Goal: Information Seeking & Learning: Learn about a topic

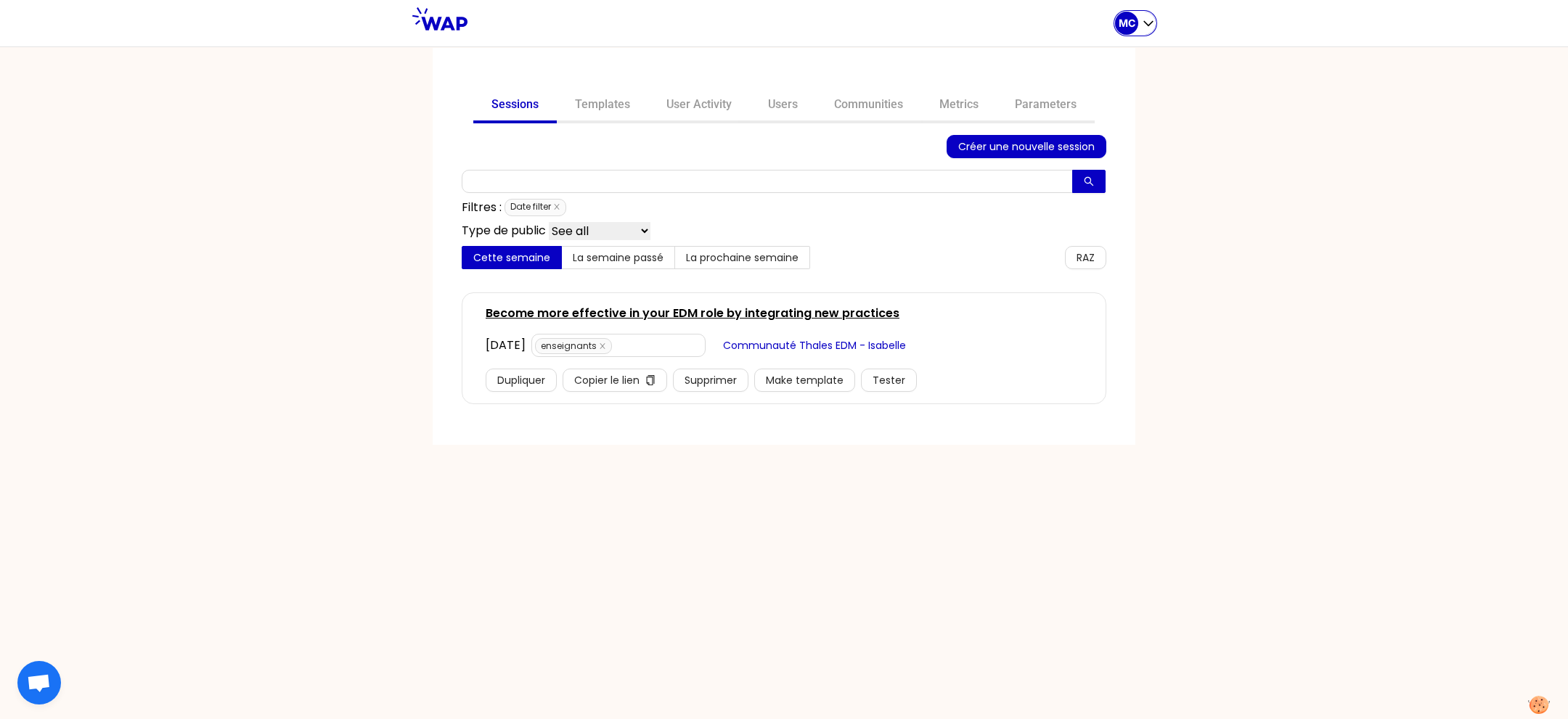
click at [1129, 24] on p "MC" at bounding box center [1127, 23] width 17 height 14
click at [1101, 51] on button "Sessions" at bounding box center [1077, 60] width 155 height 26
click at [858, 93] on link "Communities" at bounding box center [868, 105] width 105 height 34
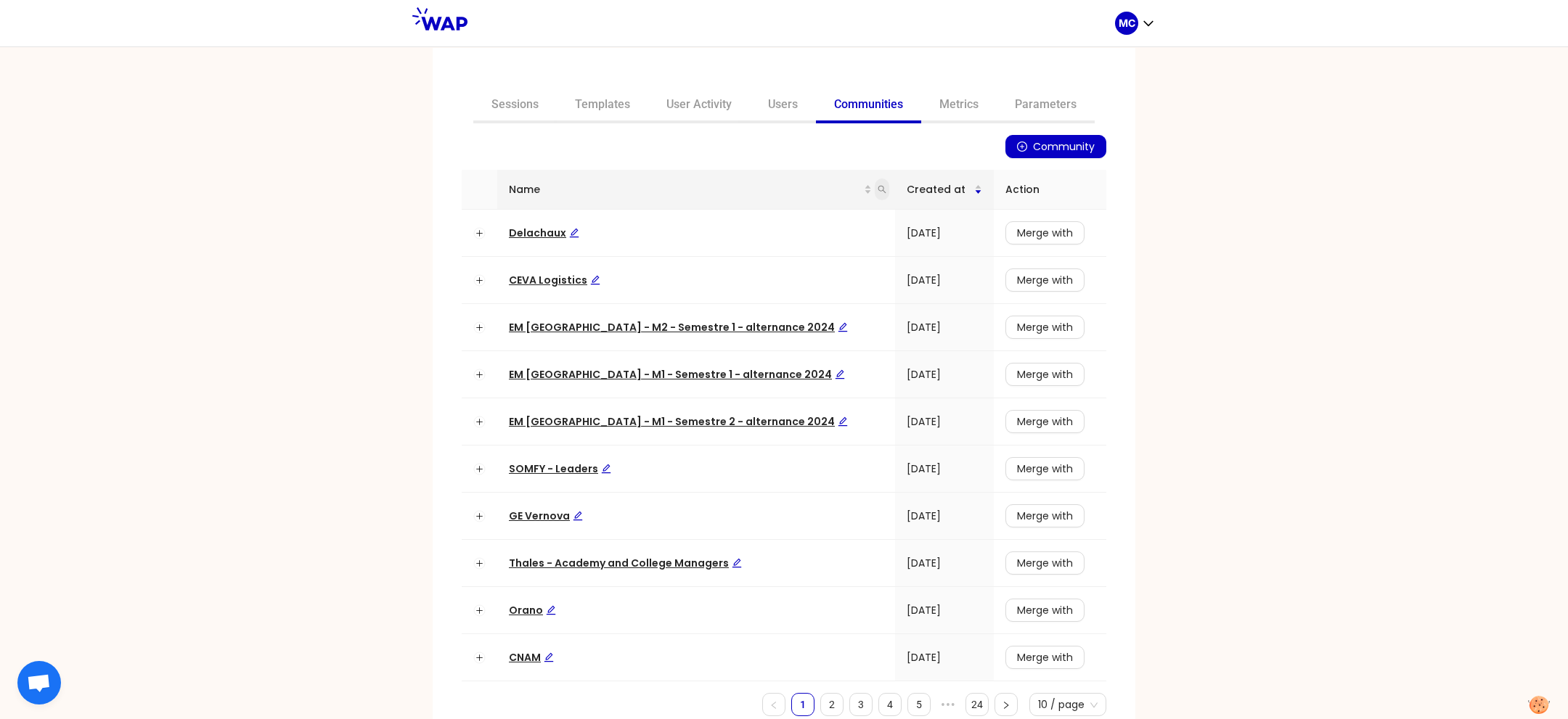
click at [878, 192] on icon "search" at bounding box center [883, 190] width 8 height 8
type input "learning"
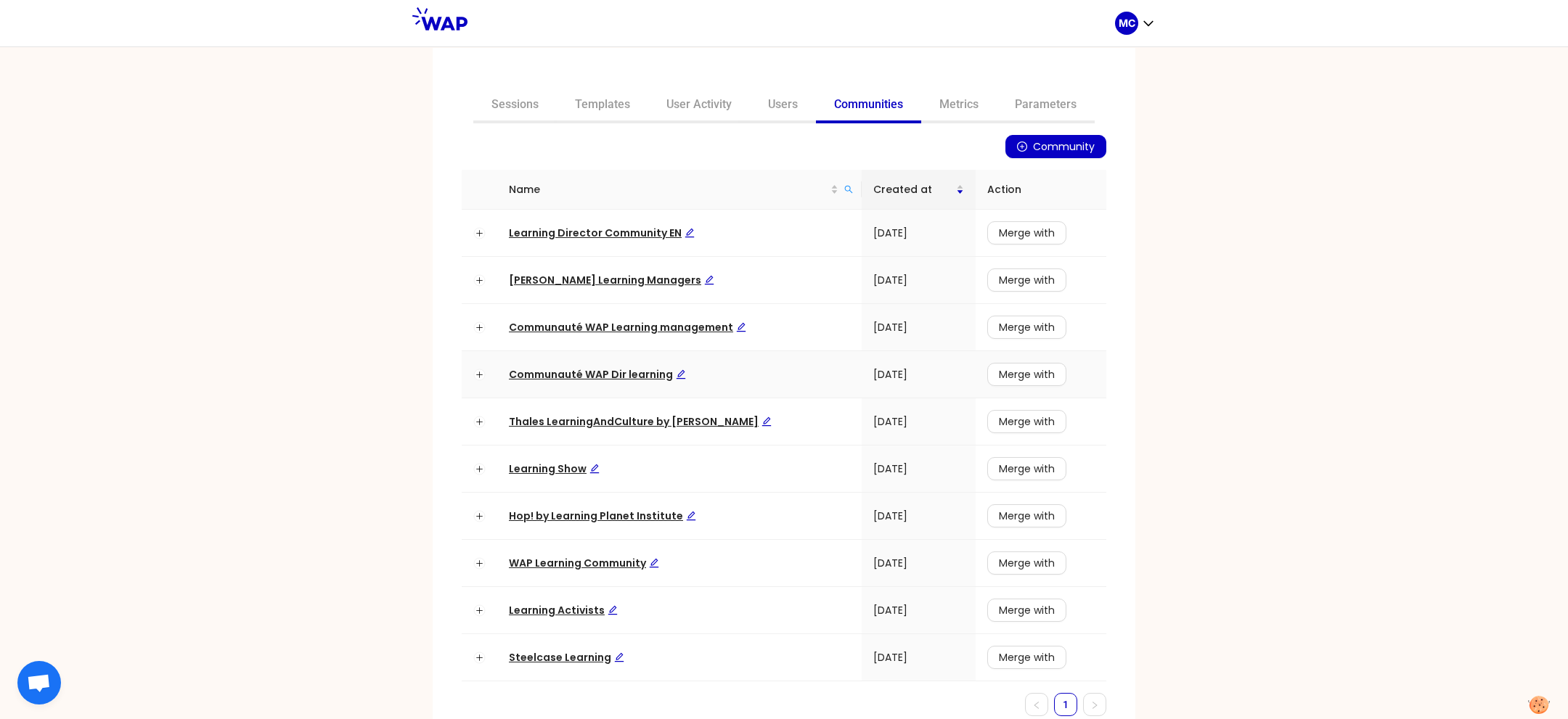
click at [612, 361] on td "Communauté WAP Dir learning" at bounding box center [679, 375] width 364 height 47
click at [611, 367] on span "Communauté WAP Dir learning" at bounding box center [597, 374] width 177 height 14
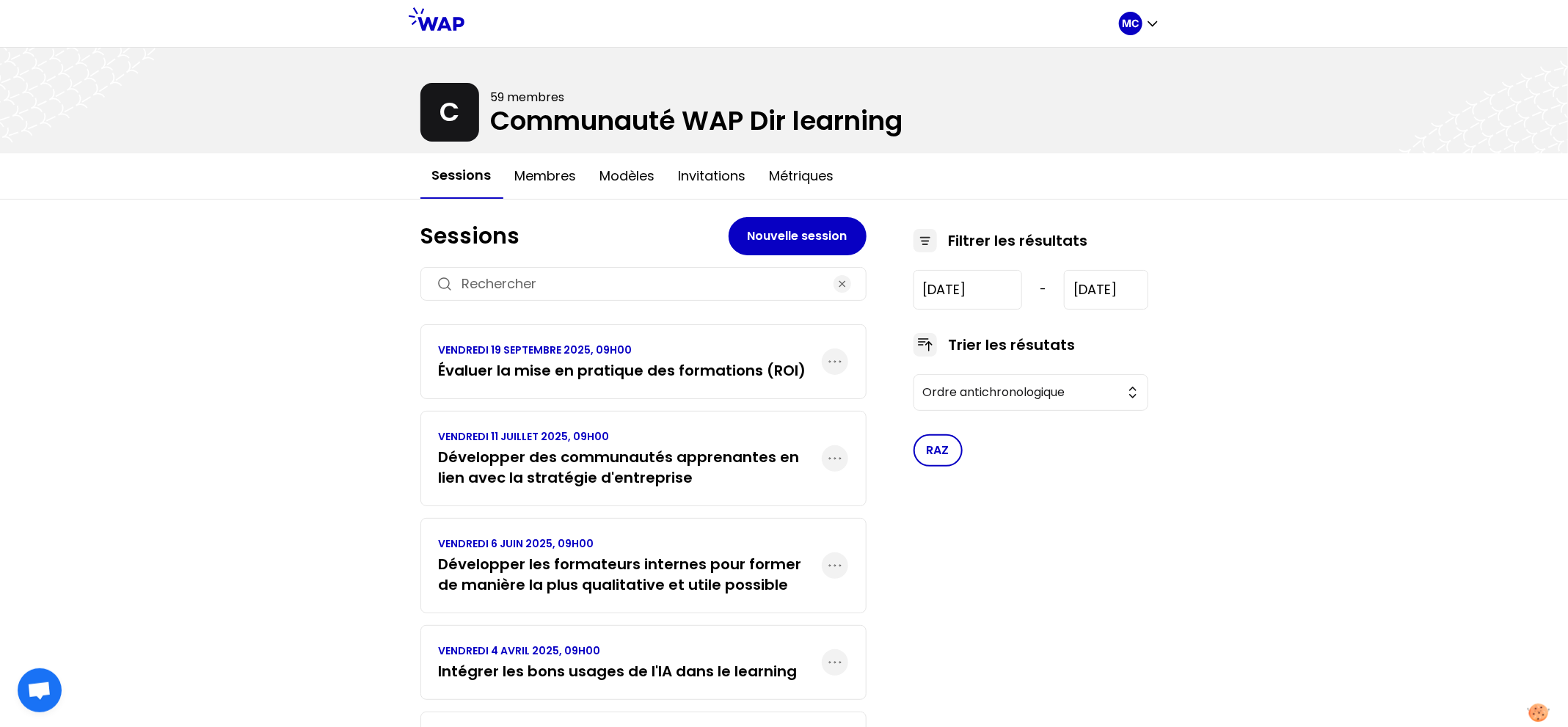
click at [666, 455] on h3 "Développer des communautés apprenantes en lien avec la stratégie d'entreprise" at bounding box center [630, 467] width 383 height 41
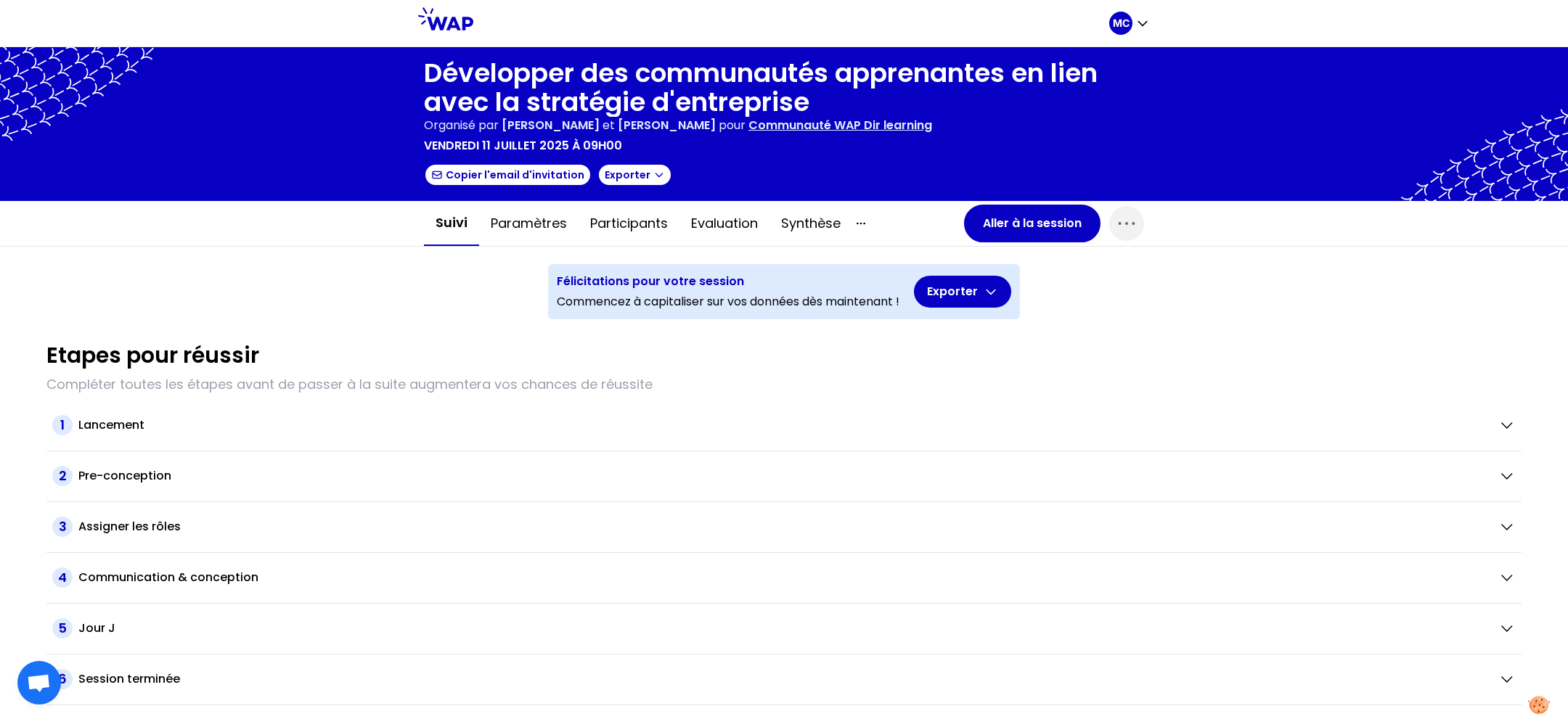
click at [692, 253] on div "Félicitations pour votre session Commencez à capitaliser sur vos données dès ma…" at bounding box center [784, 286] width 484 height 78
click at [714, 233] on button "Evaluation" at bounding box center [724, 223] width 90 height 44
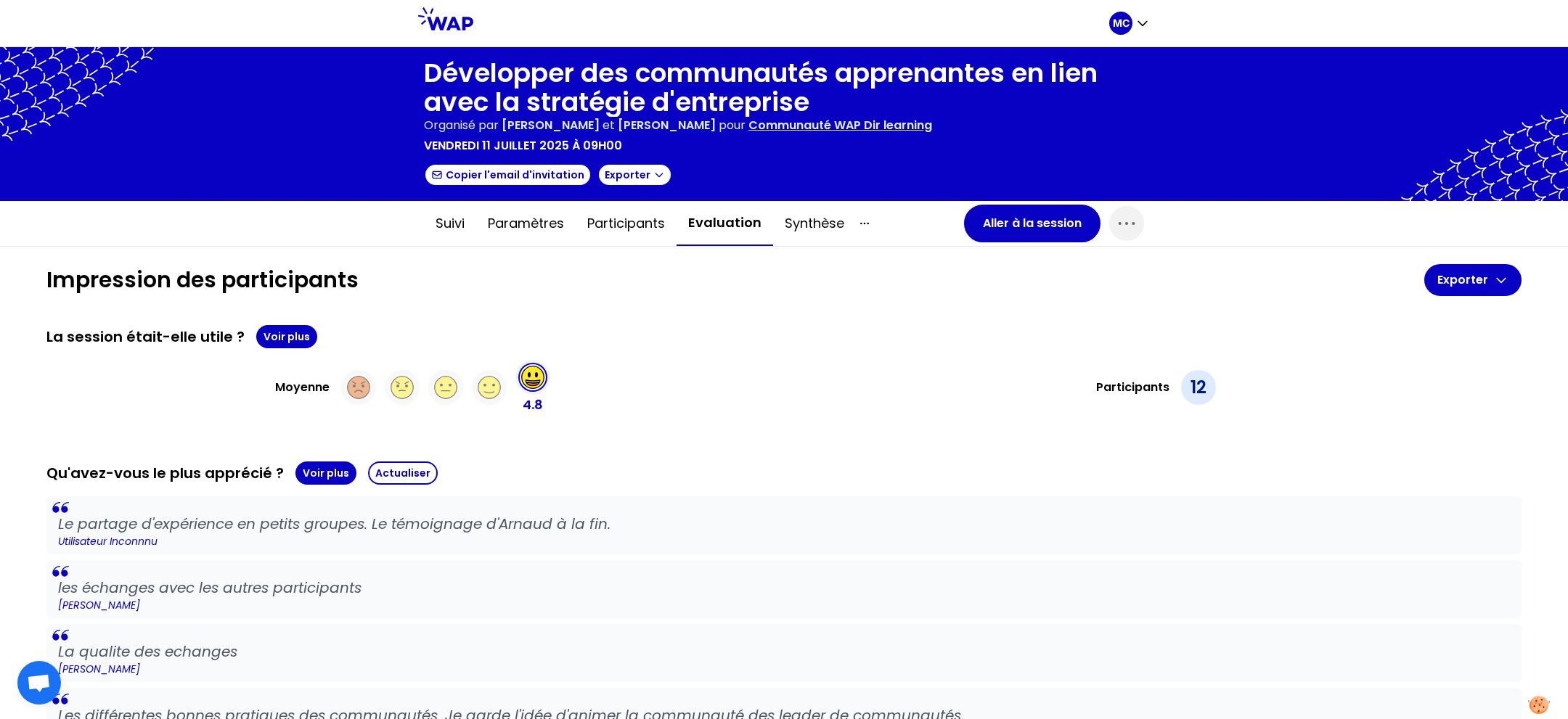
click at [763, 377] on div "Moyenne 4.8" at bounding box center [412, 388] width 732 height 55
click at [277, 341] on button "Voir plus" at bounding box center [286, 337] width 61 height 24
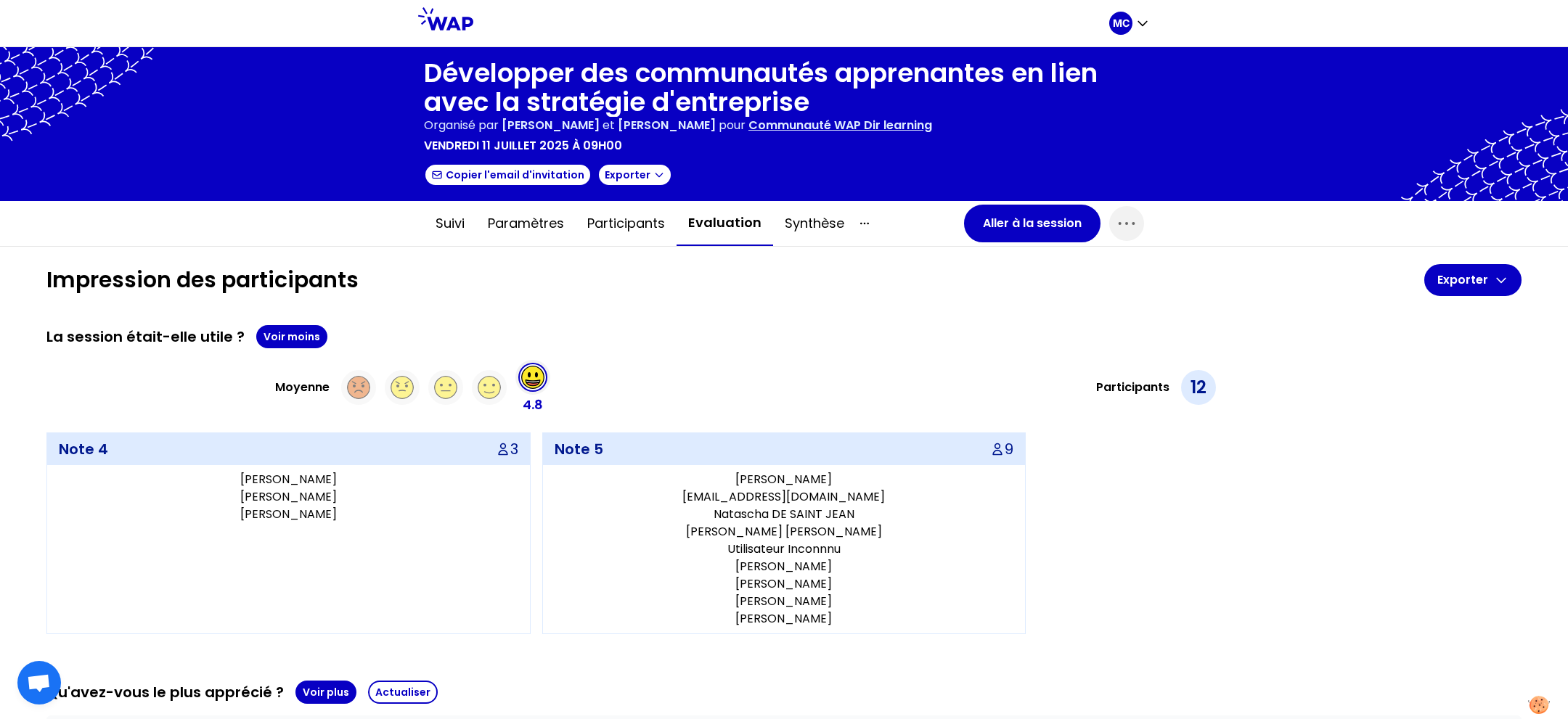
click at [750, 360] on div "Moyenne 4.8" at bounding box center [412, 388] width 732 height 55
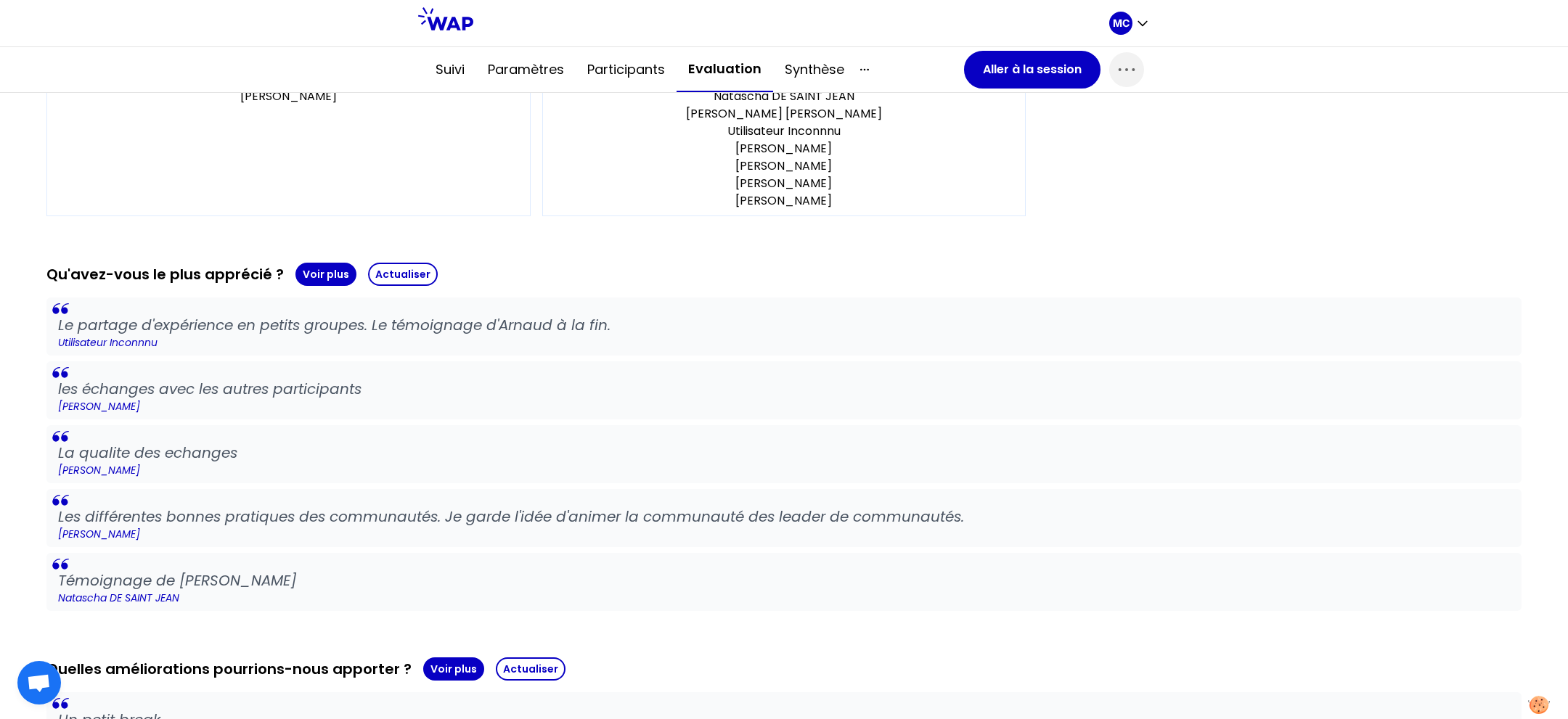
scroll to position [421, 0]
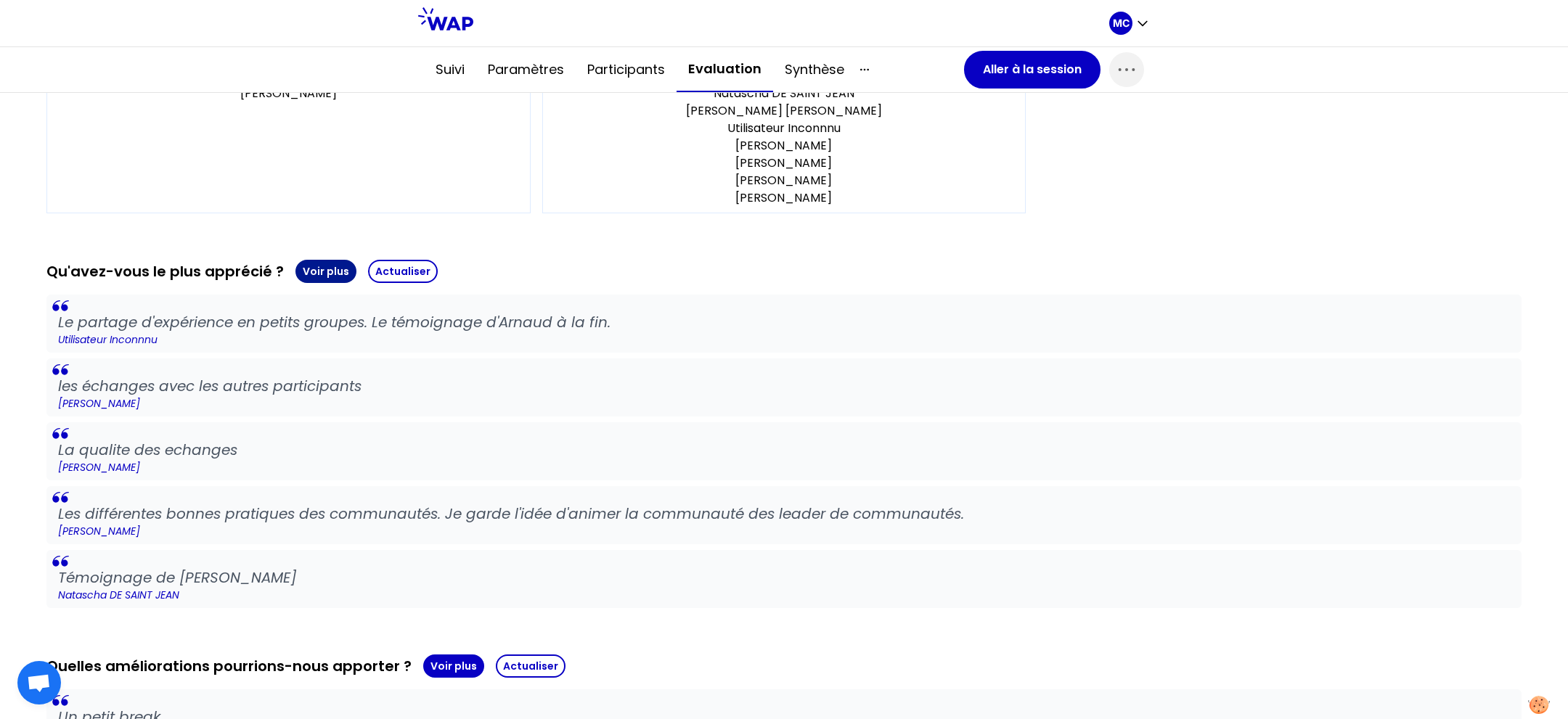
click at [328, 270] on button "Voir plus" at bounding box center [326, 271] width 61 height 24
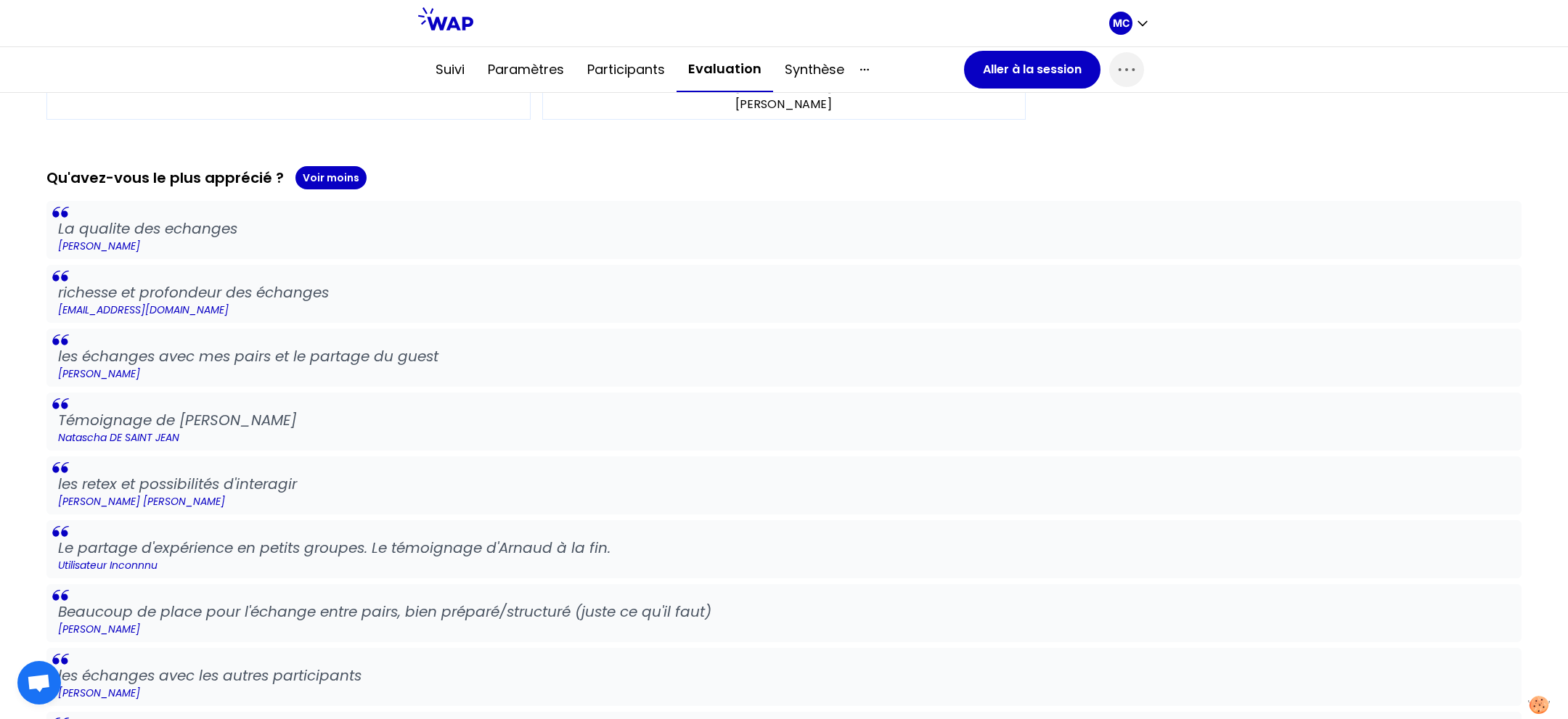
scroll to position [712, 0]
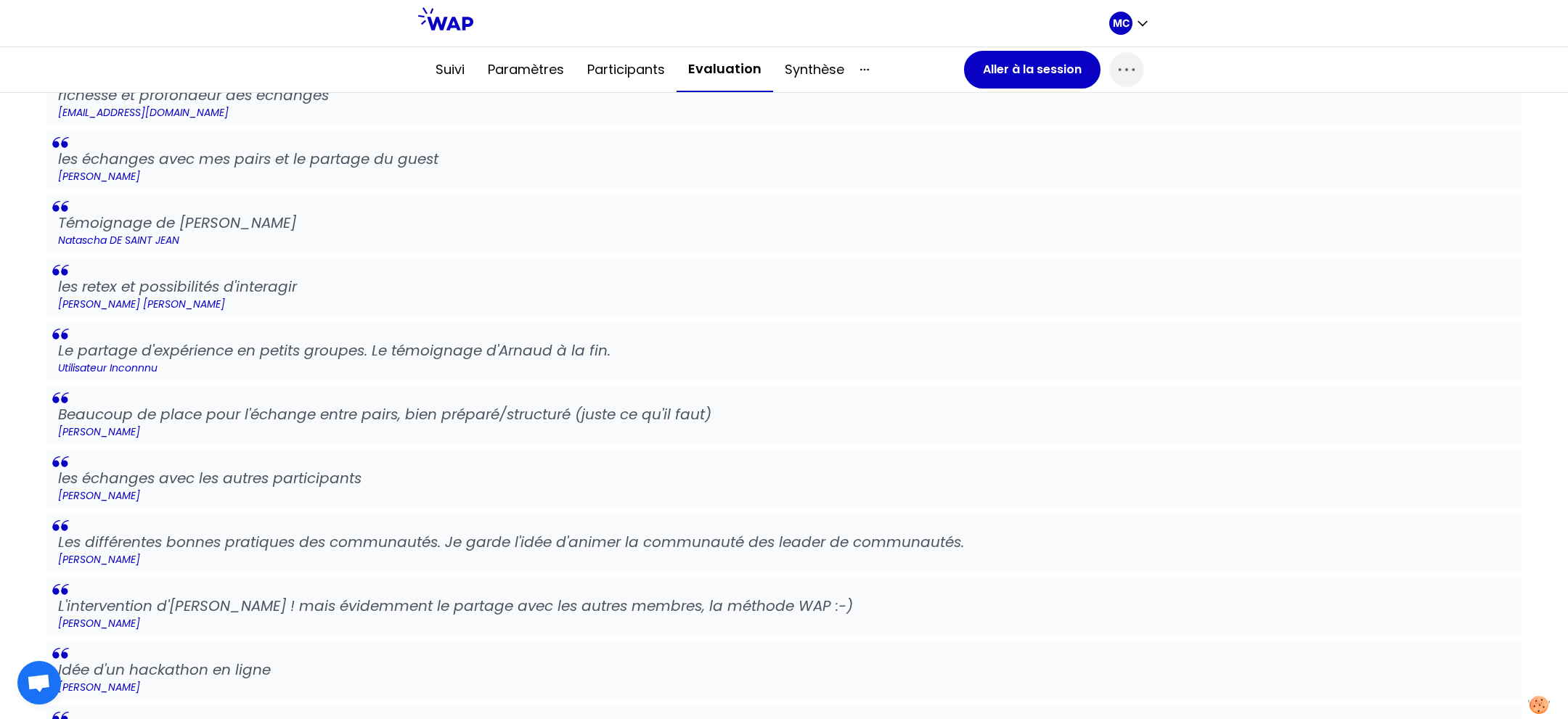
click at [801, 361] on p "Utilisateur inconnnu" at bounding box center [784, 368] width 1452 height 14
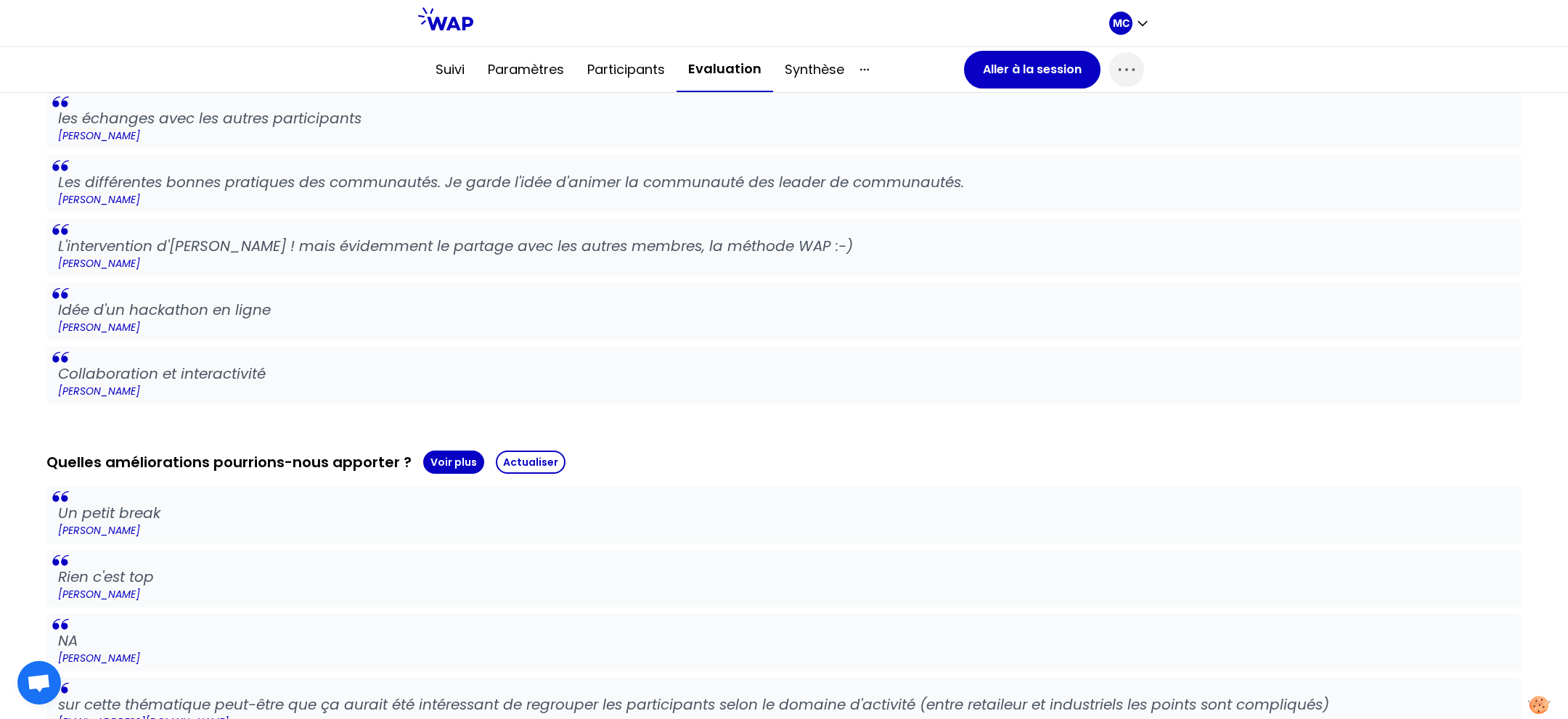
scroll to position [1163, 0]
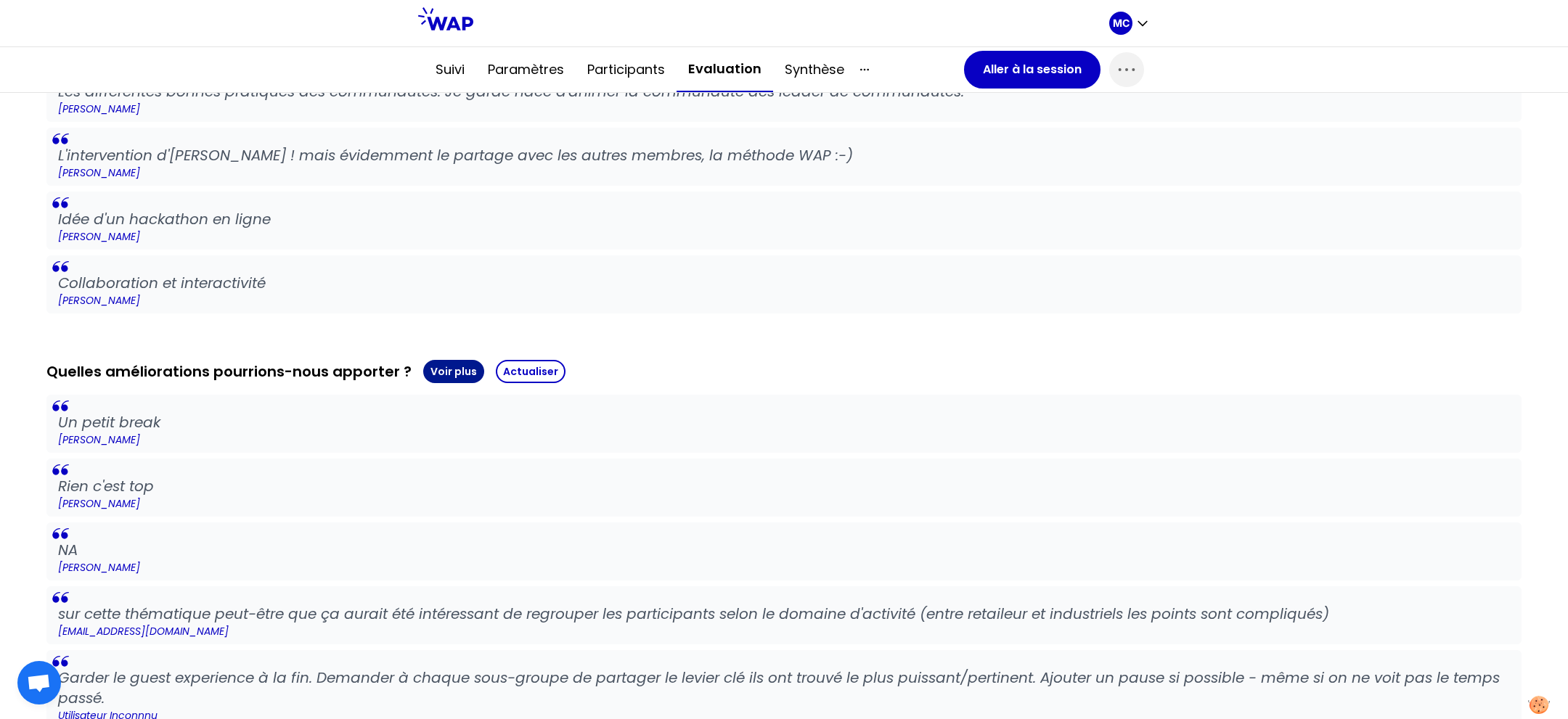
click at [445, 360] on button "Voir plus" at bounding box center [454, 372] width 61 height 24
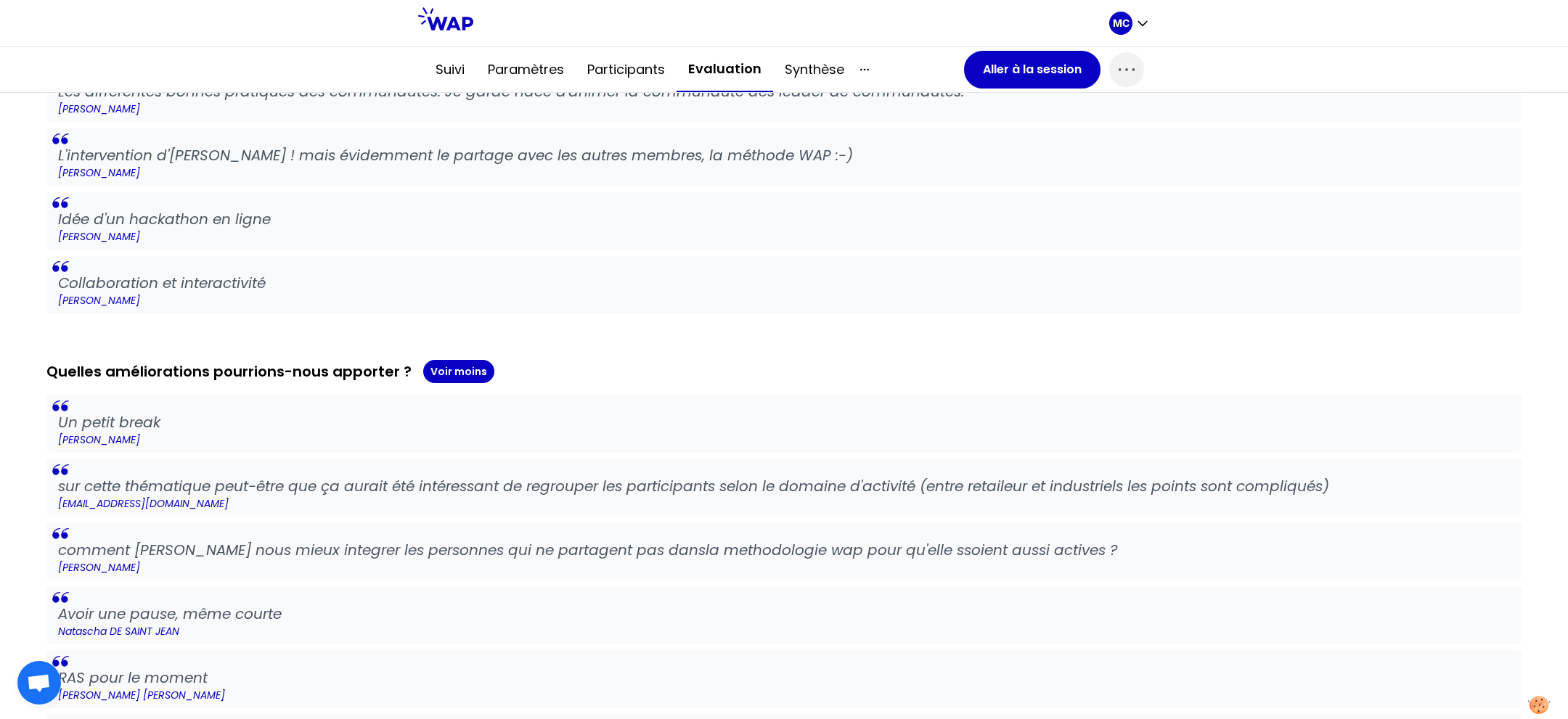
click at [910, 377] on div "Quelles améliorations pourrions-nous apporter ? Voir moins" at bounding box center [784, 372] width 1475 height 24
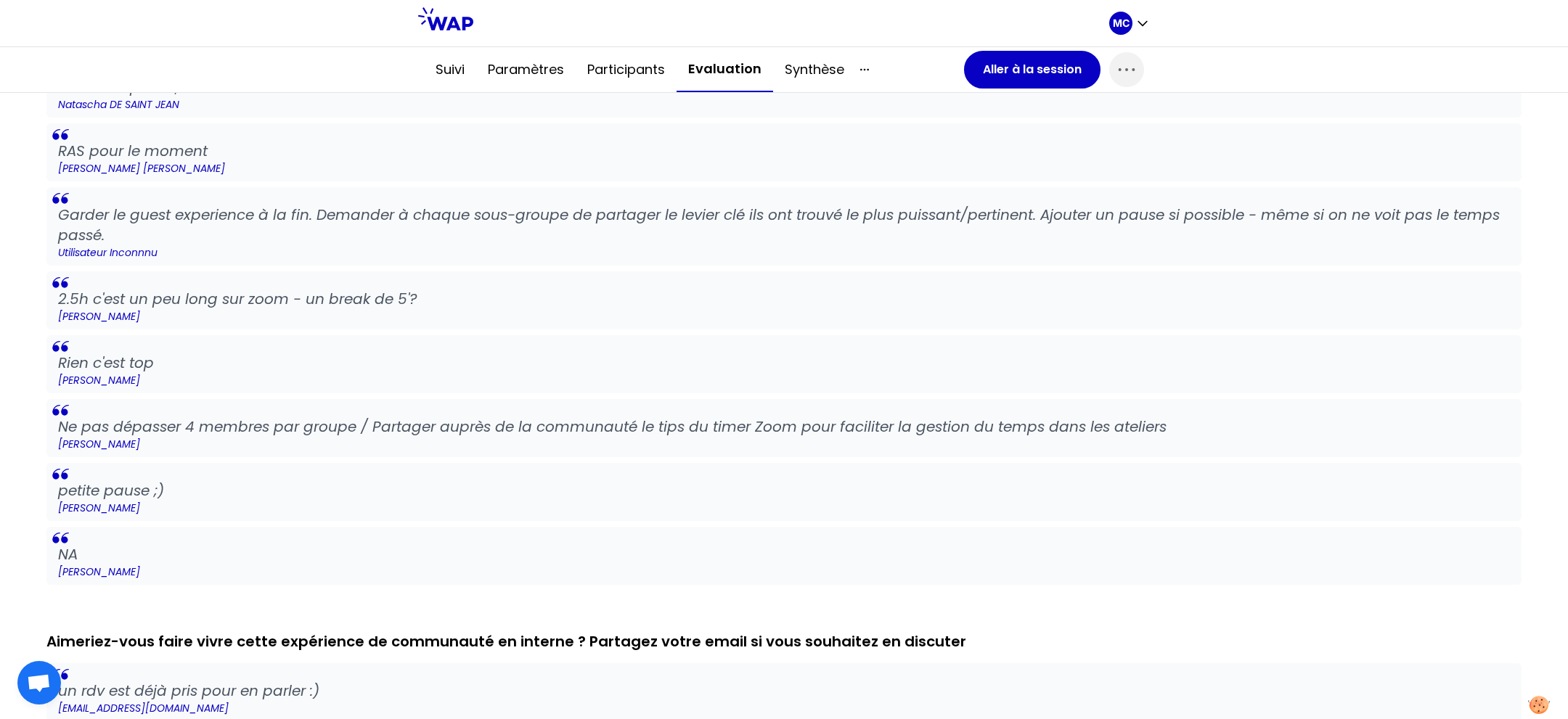
scroll to position [1699, 0]
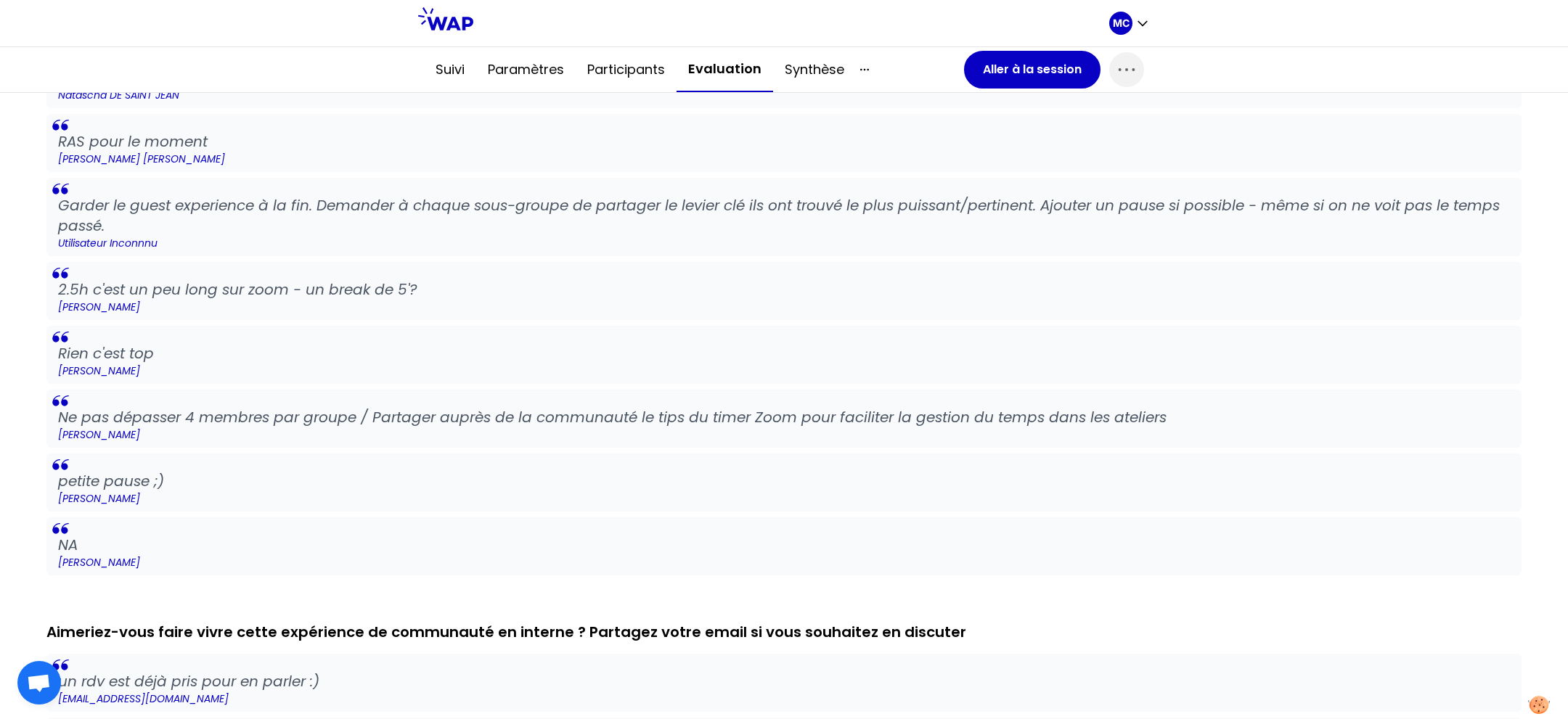
drag, startPoint x: 1167, startPoint y: 417, endPoint x: 1167, endPoint y: 433, distance: 16.0
click at [1167, 418] on p "Ne pas dépasser 4 membres par groupe / Partager auprès de la communauté le tips…" at bounding box center [784, 417] width 1452 height 20
click at [1160, 471] on p "petite pause ;)" at bounding box center [784, 481] width 1452 height 20
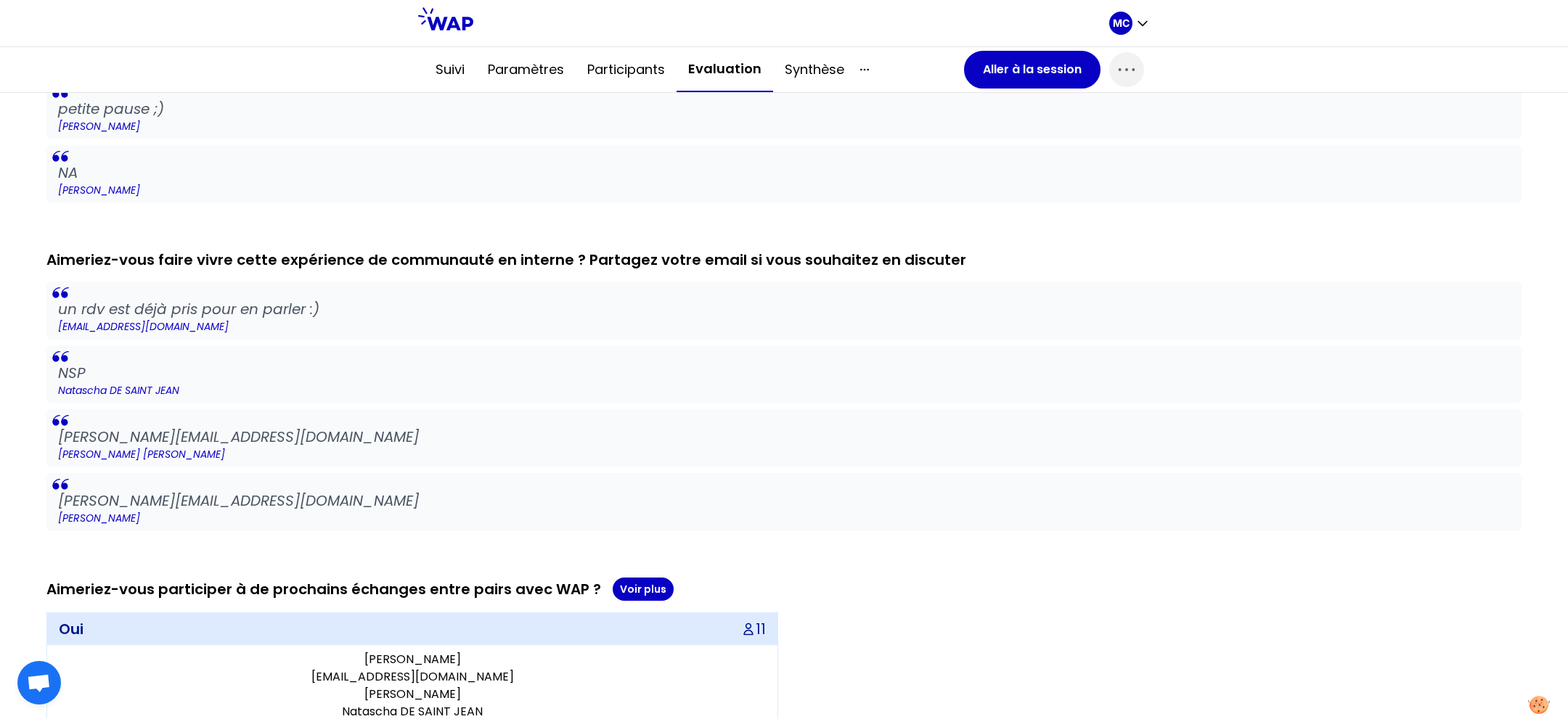
scroll to position [2070, 0]
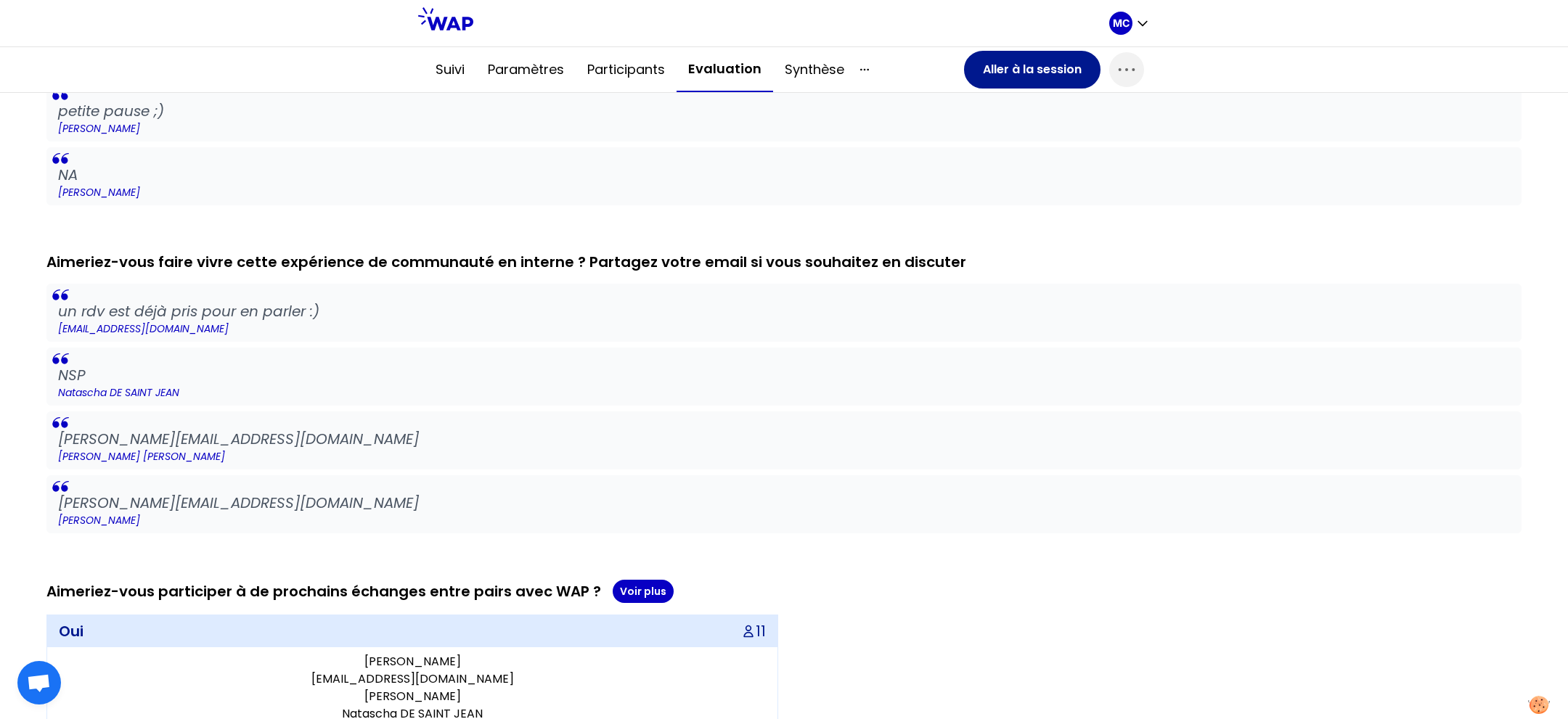
click at [1041, 66] on button "Aller à la session" at bounding box center [1032, 69] width 136 height 38
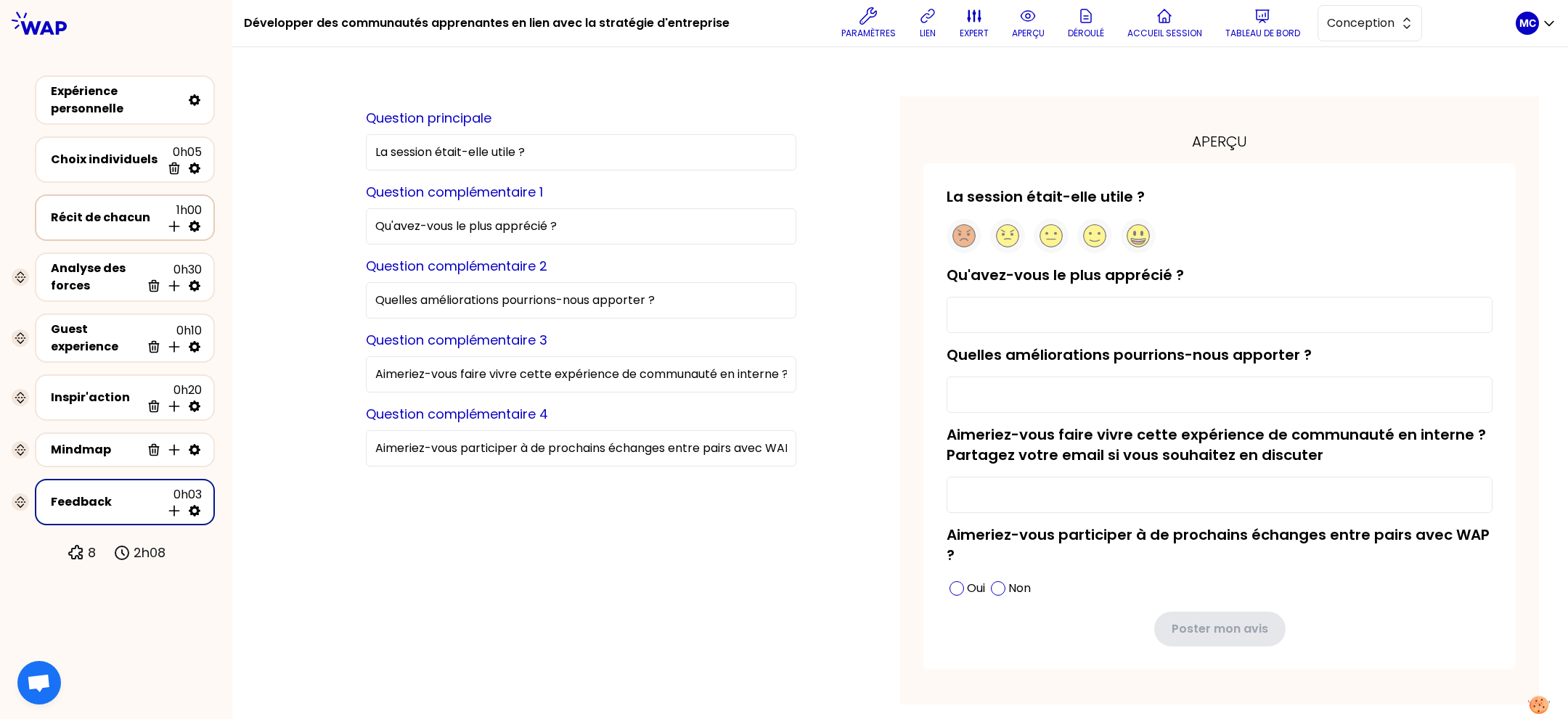
click at [99, 211] on div "Récit de chacun" at bounding box center [105, 218] width 110 height 18
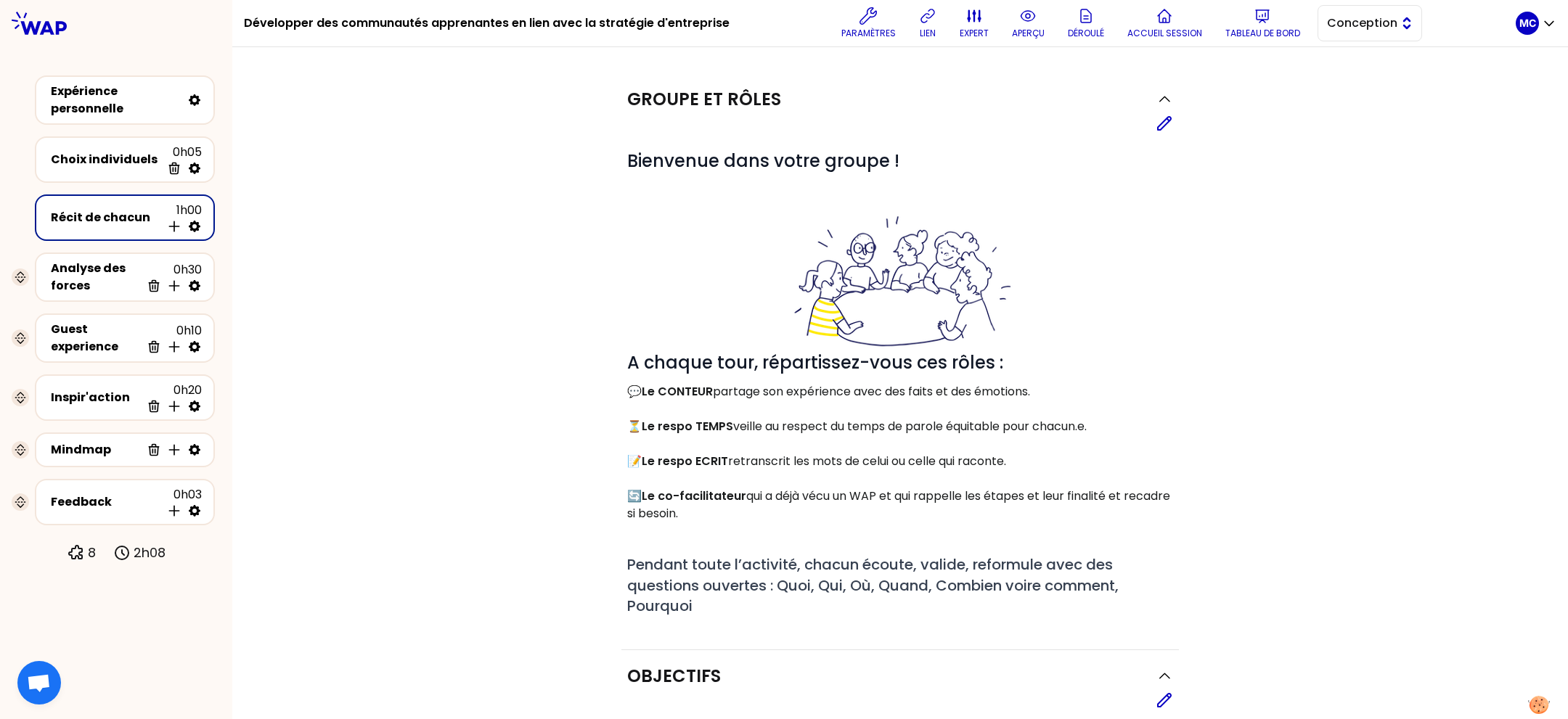
click at [1362, 15] on span "Conception" at bounding box center [1360, 23] width 66 height 18
click at [1337, 85] on li "Facilitation" at bounding box center [1369, 83] width 103 height 24
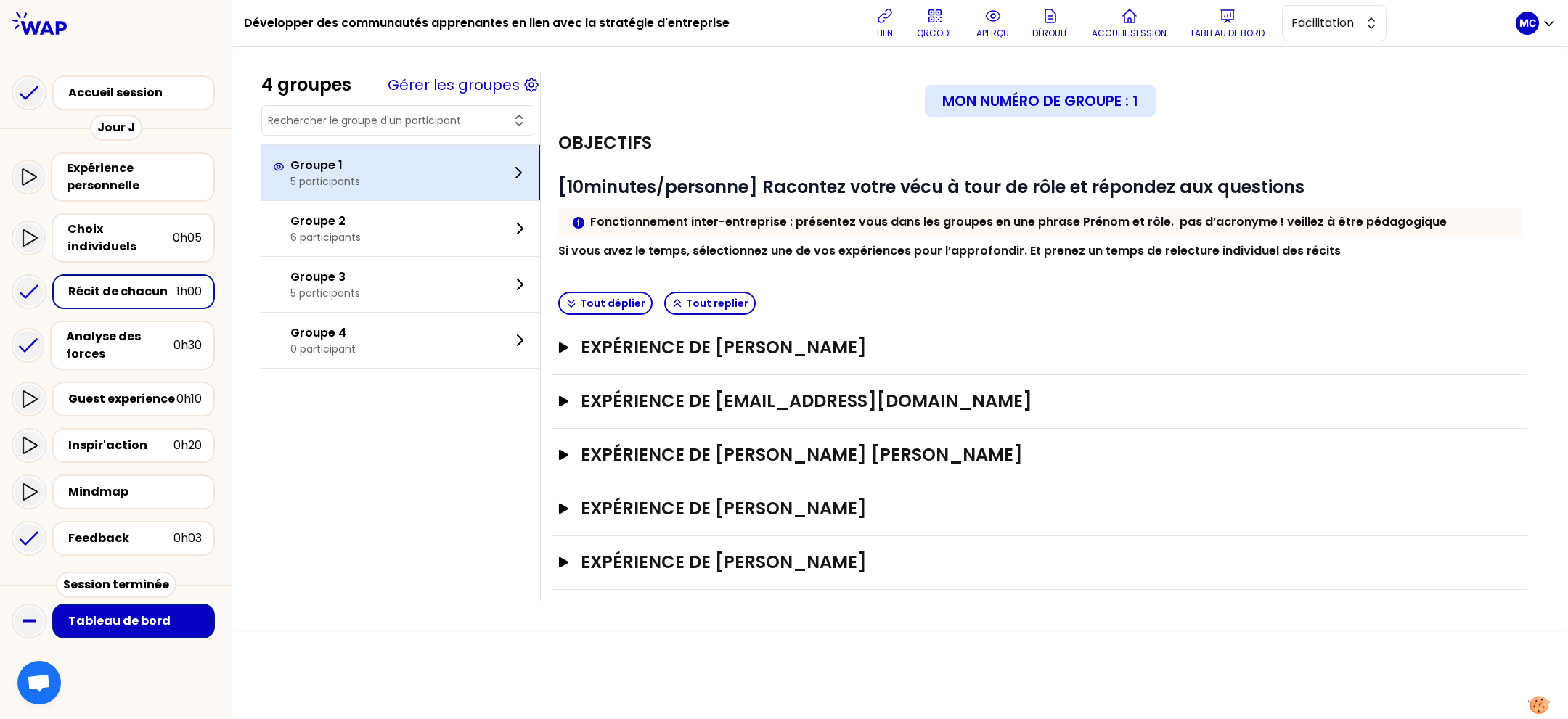
click at [469, 189] on div "Groupe 1 5 participants" at bounding box center [401, 173] width 279 height 55
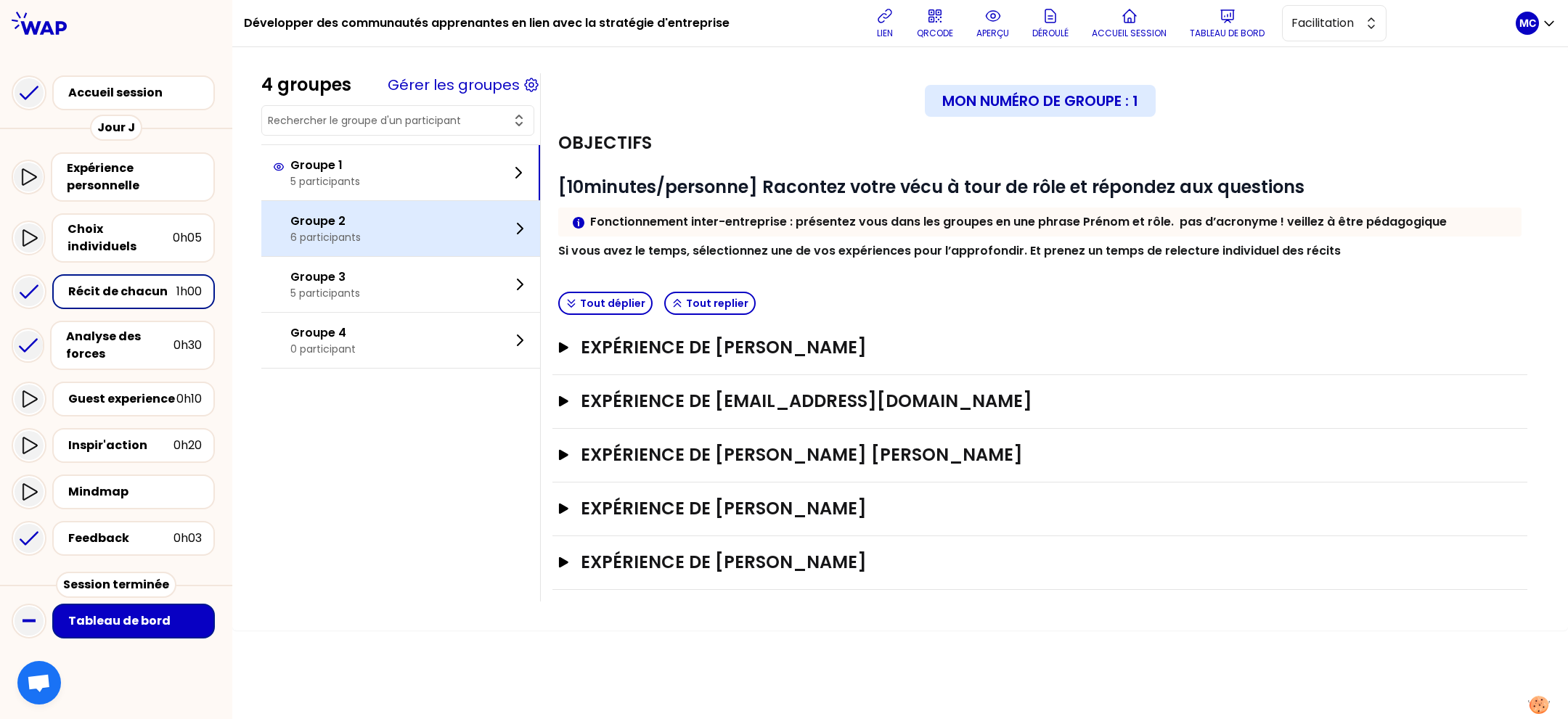
click at [461, 218] on div "Groupe 2 6 participants" at bounding box center [401, 228] width 279 height 55
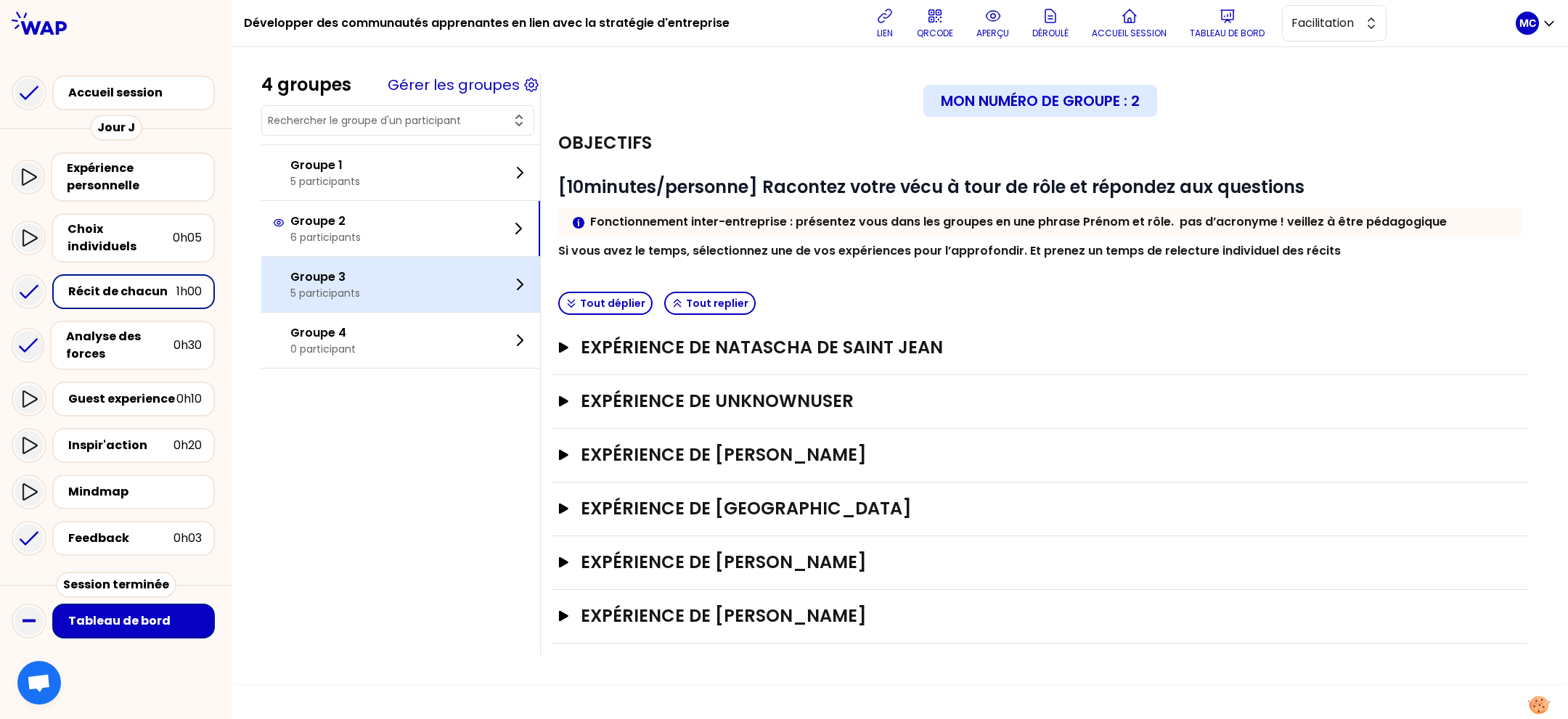
click at [444, 276] on div "Groupe 3 5 participants" at bounding box center [401, 285] width 279 height 55
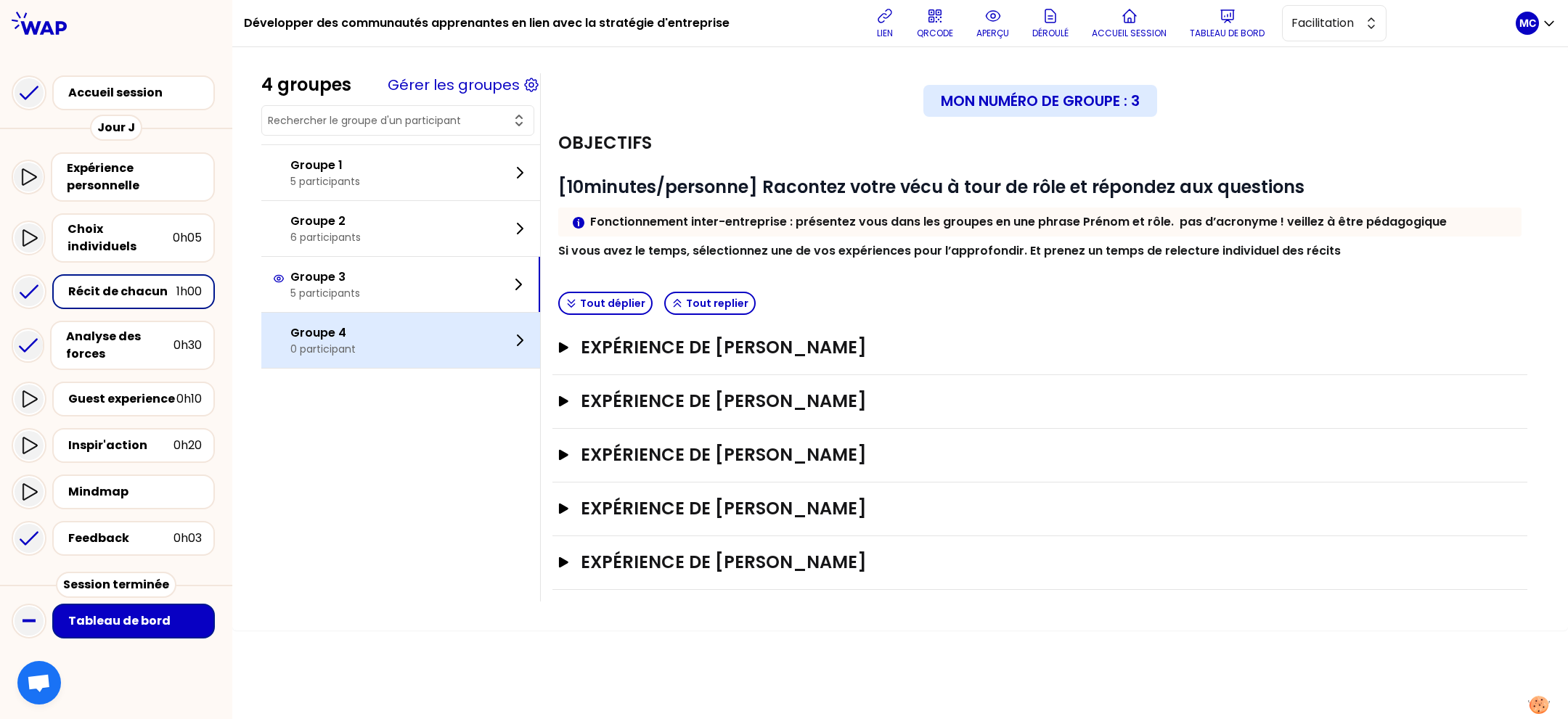
click at [437, 326] on div "Groupe 4 0 participant" at bounding box center [401, 340] width 279 height 55
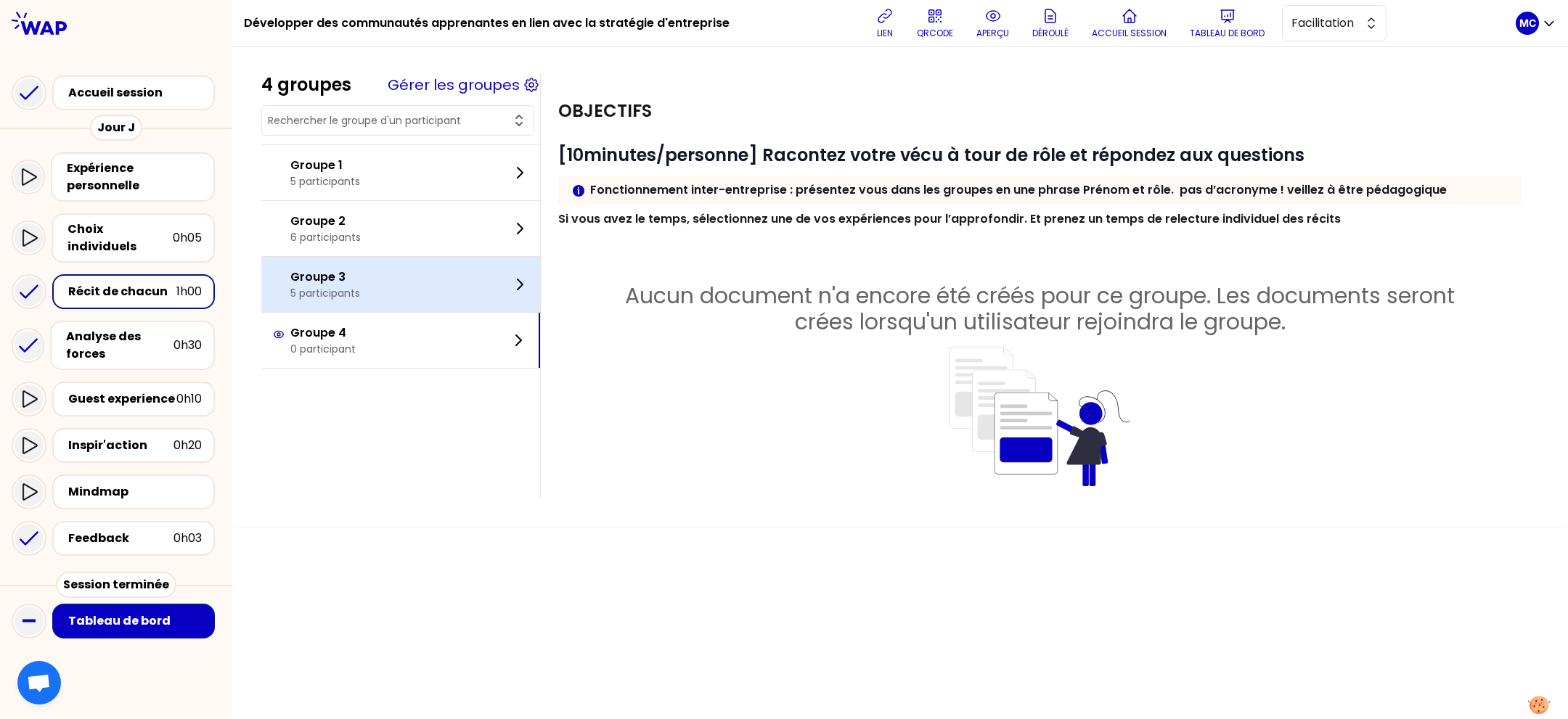
click at [445, 289] on div "Groupe 3 5 participants" at bounding box center [401, 285] width 279 height 55
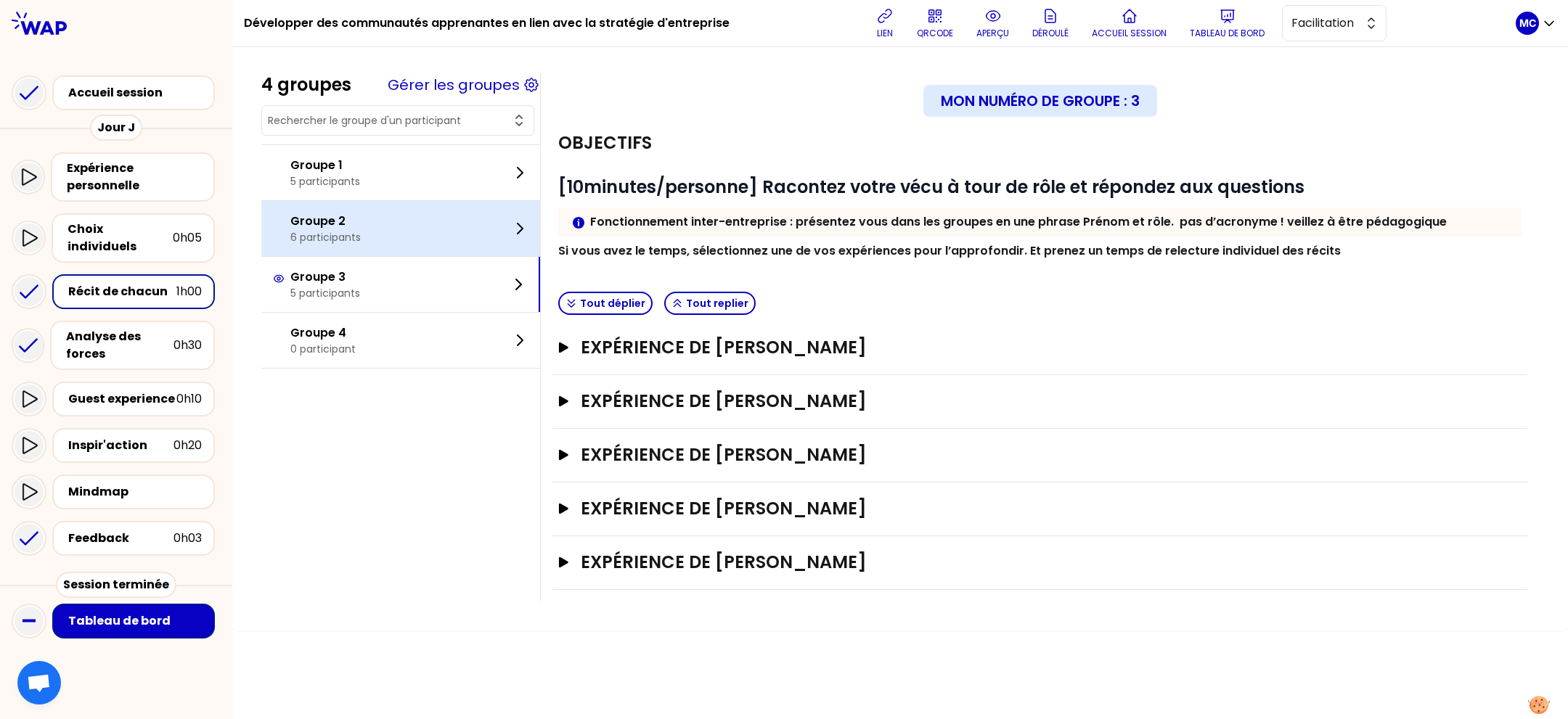
click at [446, 240] on div "Groupe 2 6 participants" at bounding box center [401, 228] width 279 height 55
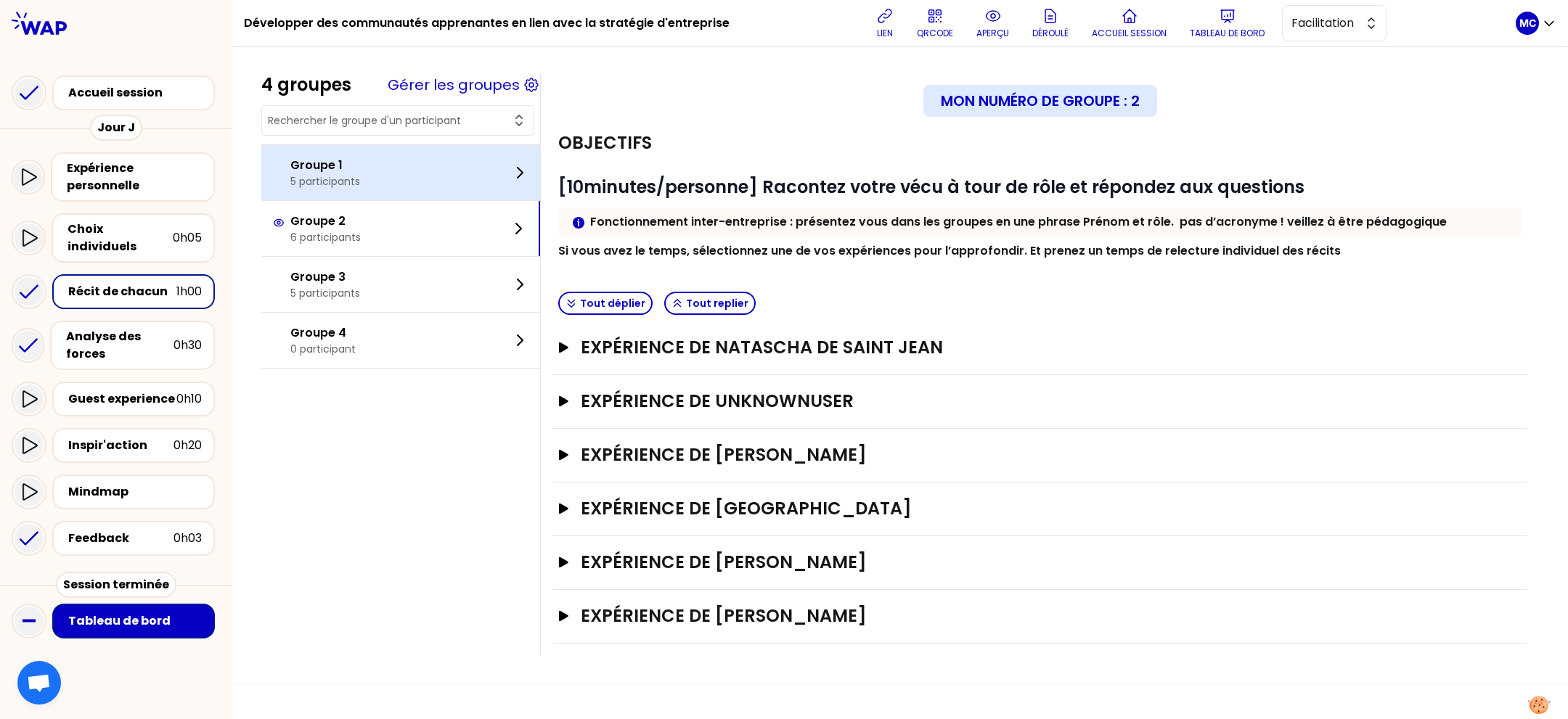
click at [453, 192] on div "Groupe 1 5 participants" at bounding box center [401, 173] width 279 height 55
